Goal: Information Seeking & Learning: Learn about a topic

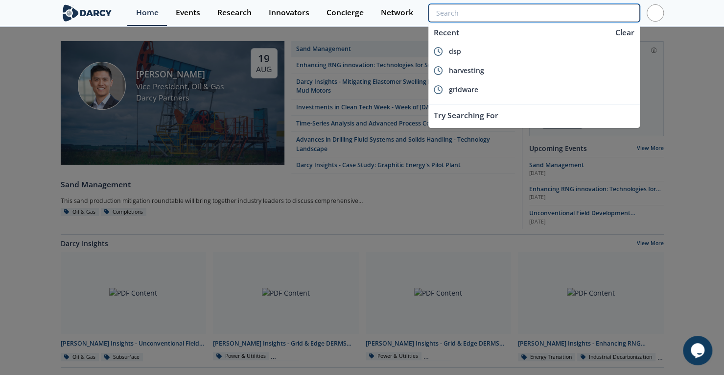
click at [589, 14] on input "search" at bounding box center [533, 13] width 211 height 18
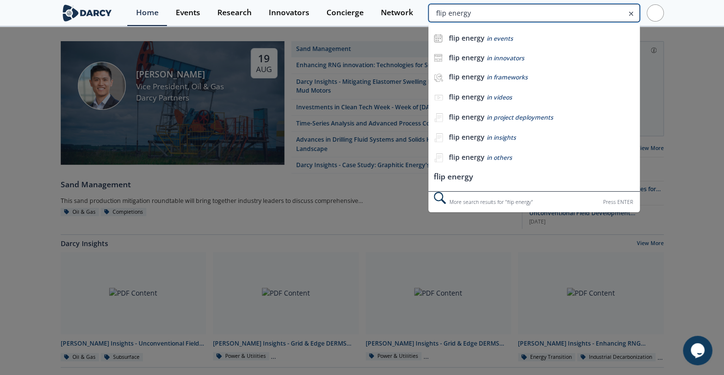
type input "flip energy"
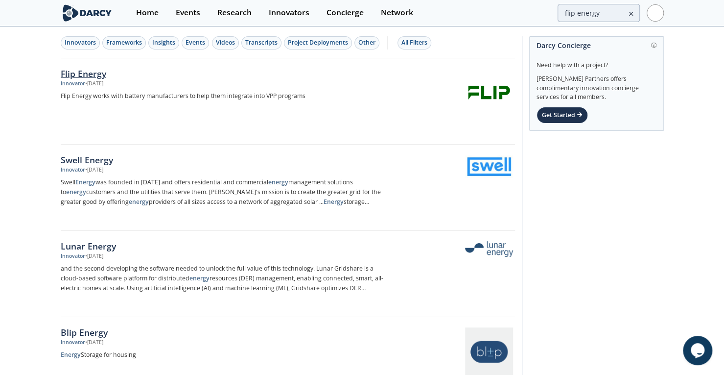
click at [95, 71] on div "Flip Energy" at bounding box center [223, 73] width 324 height 13
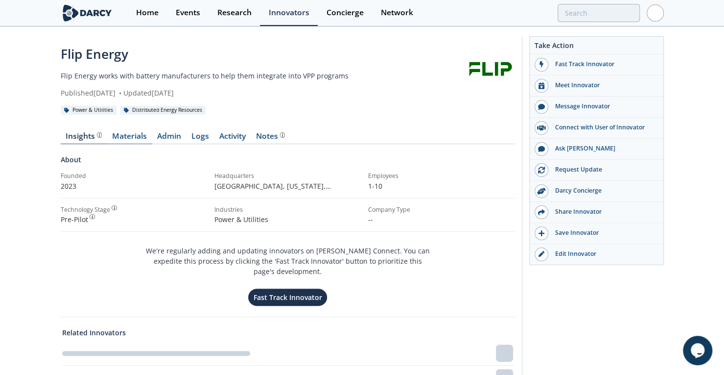
click at [141, 137] on link "Materials" at bounding box center [129, 138] width 45 height 12
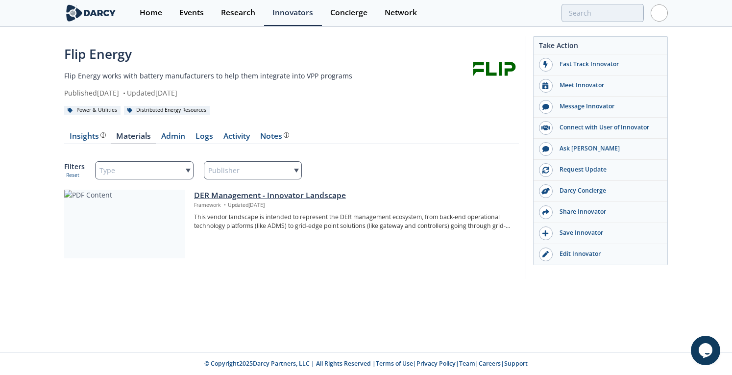
click at [247, 194] on div "DER Management - Innovator Landscape" at bounding box center [353, 195] width 318 height 12
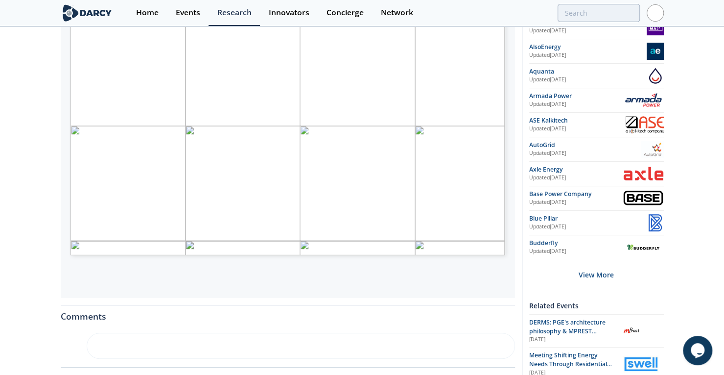
scroll to position [213, 0]
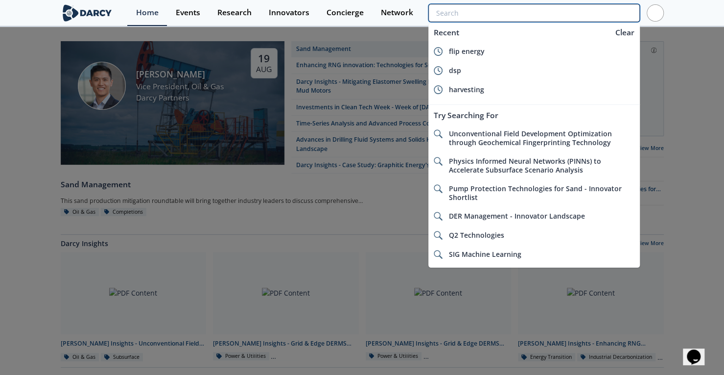
click at [608, 12] on input "search" at bounding box center [533, 13] width 211 height 18
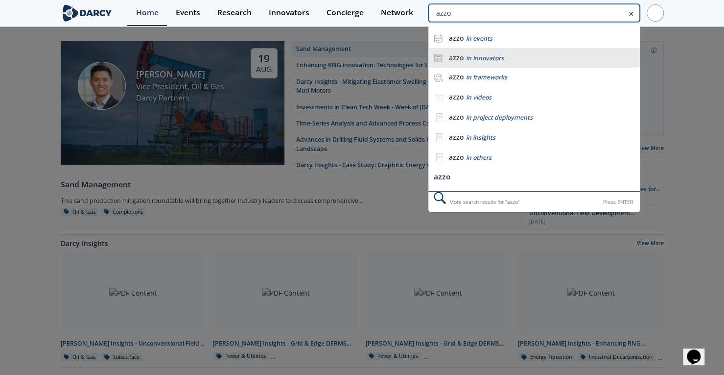
type input "azzo"
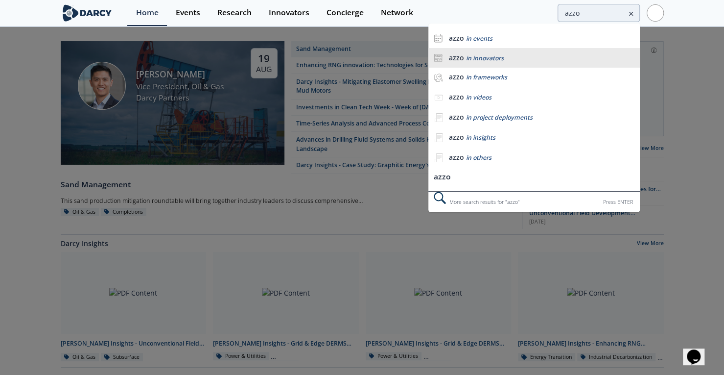
click at [511, 55] on div "azzo in innovators" at bounding box center [542, 57] width 186 height 9
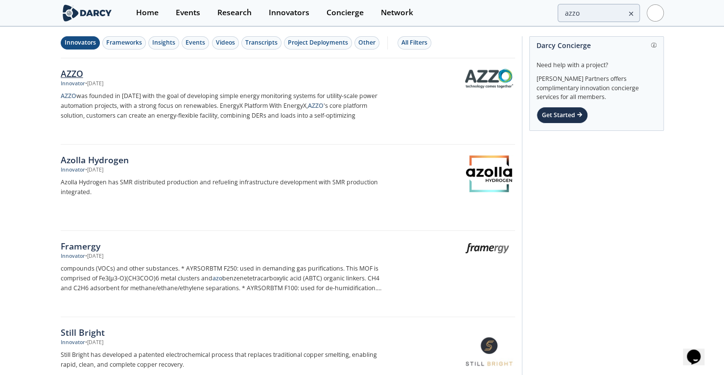
click at [71, 71] on div "AZZO" at bounding box center [223, 73] width 324 height 13
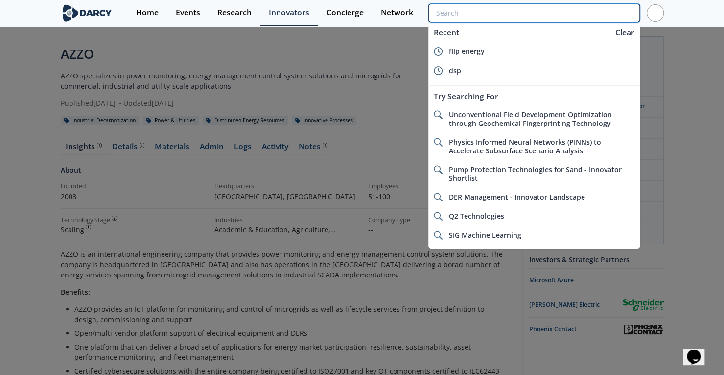
click at [605, 20] on input "search" at bounding box center [533, 13] width 211 height 18
paste input "60Hertz Energy"
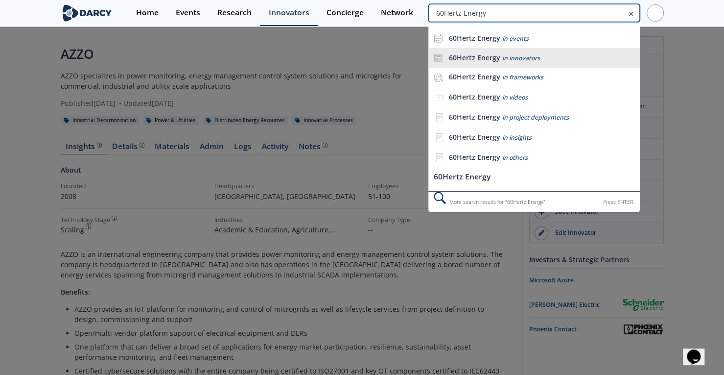
type input "60Hertz Energy"
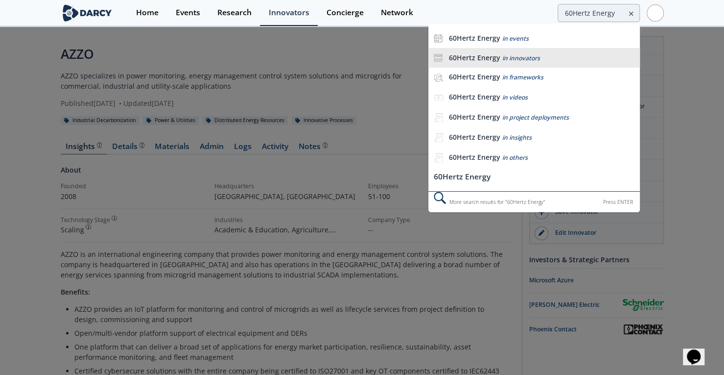
click at [510, 52] on li "60Hertz Energy in innovators" at bounding box center [533, 58] width 211 height 20
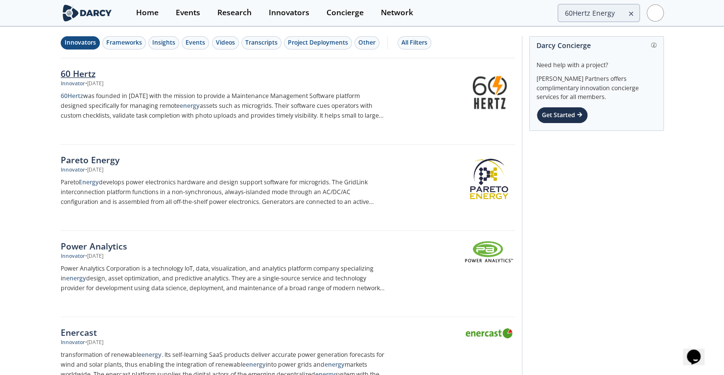
click at [74, 71] on div "60 Hertz" at bounding box center [223, 73] width 324 height 13
